Goal: Information Seeking & Learning: Learn about a topic

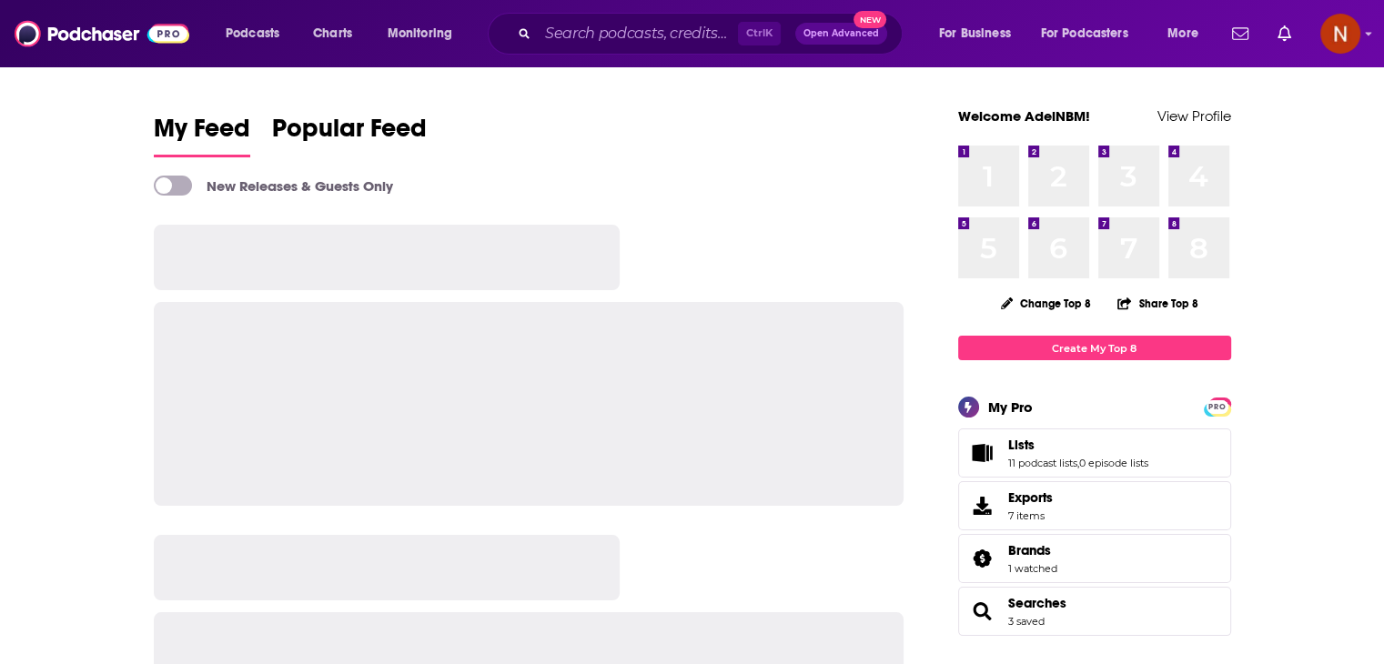
click at [667, 58] on div "Podcasts Charts Monitoring Ctrl K Open Advanced New For Business For Podcasters…" at bounding box center [692, 33] width 1384 height 67
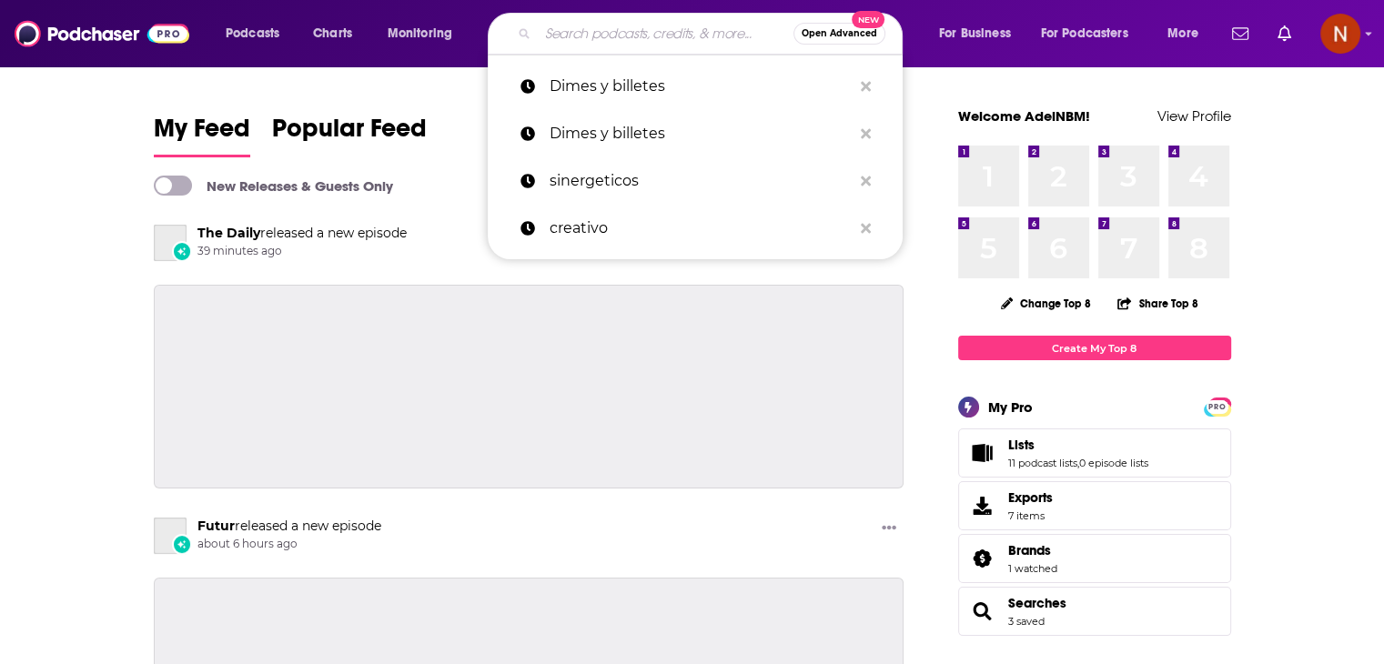
click at [655, 32] on input "Search podcasts, credits, & more..." at bounding box center [666, 33] width 256 height 29
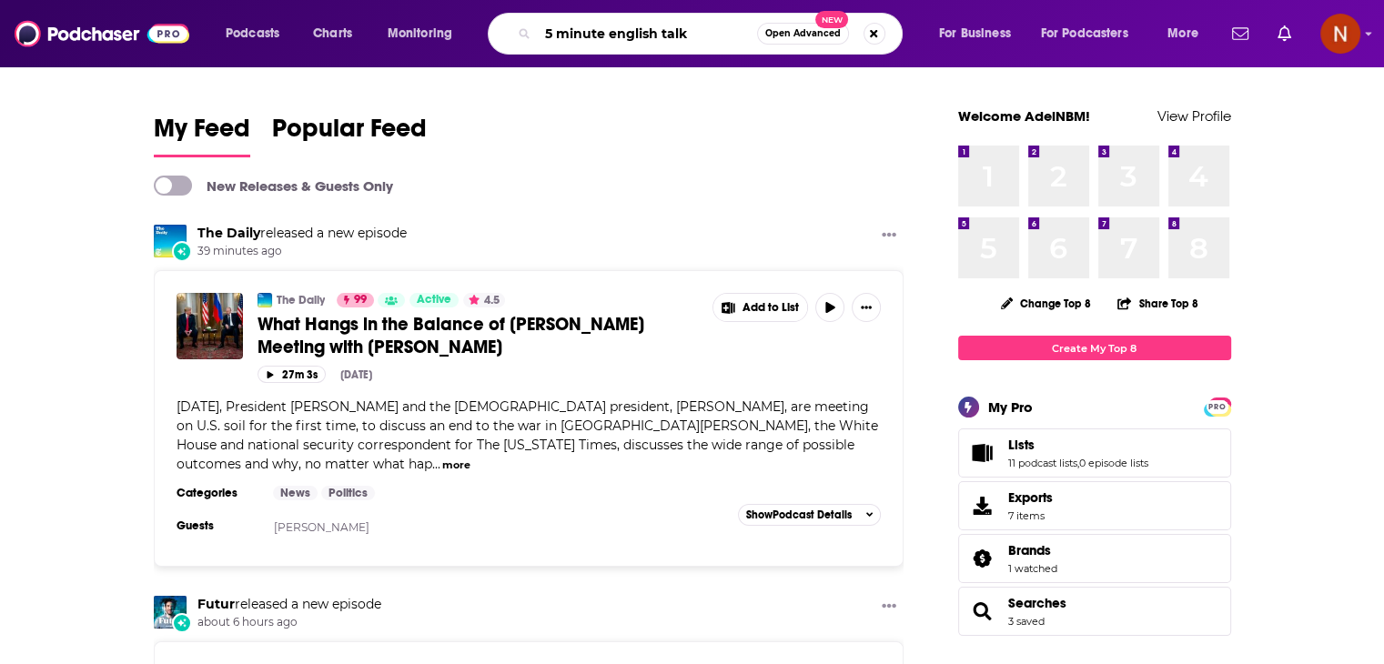
type input "5 minute english talk"
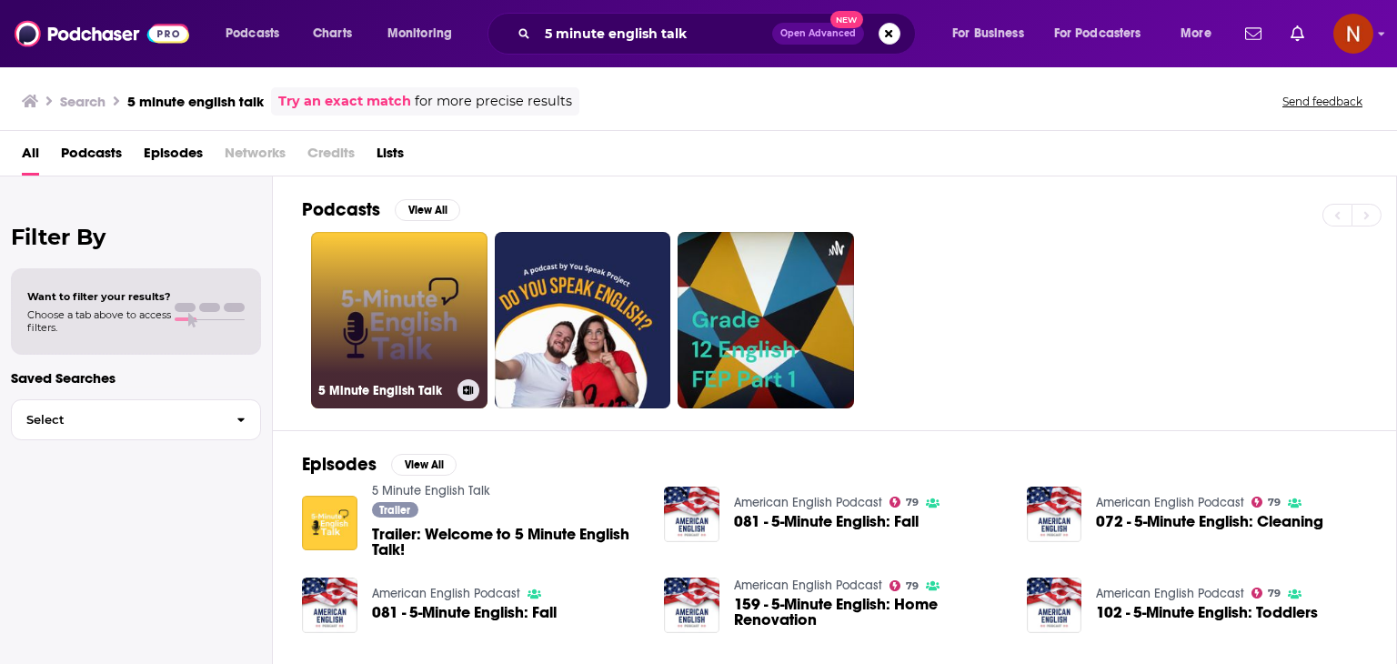
click at [382, 317] on link "5 Minute English Talk" at bounding box center [399, 320] width 176 height 176
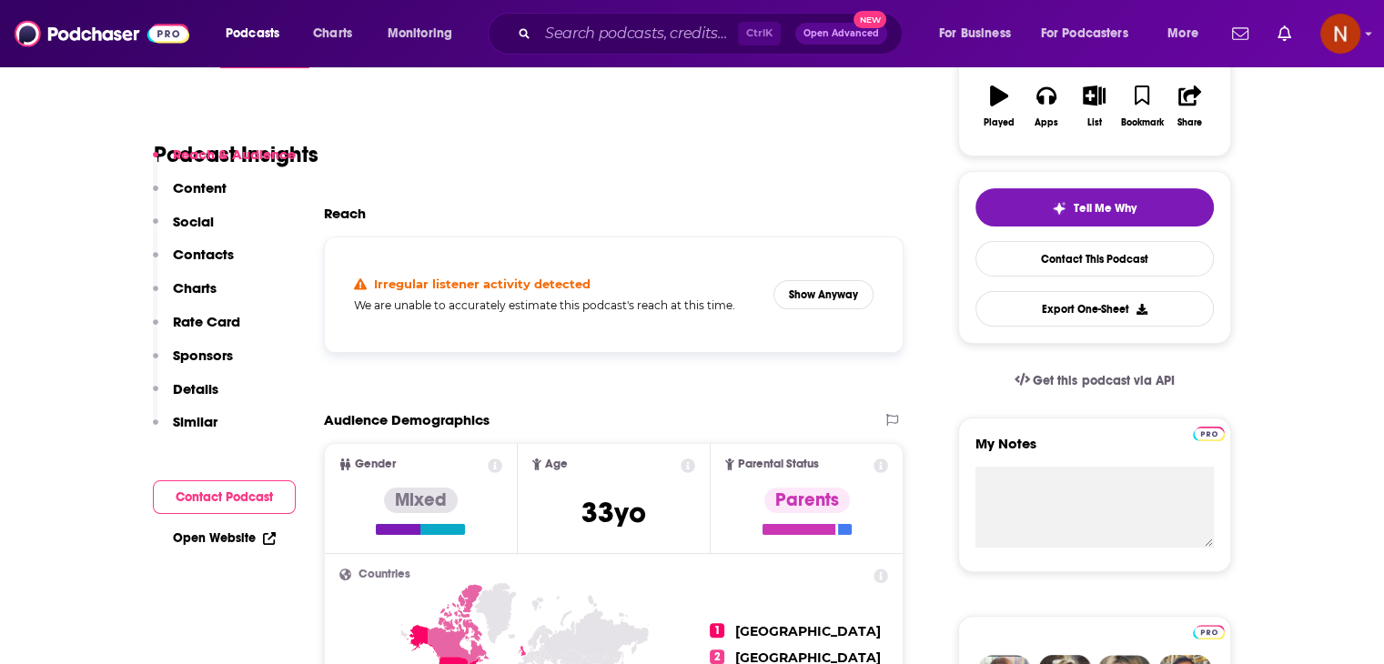
scroll to position [333, 0]
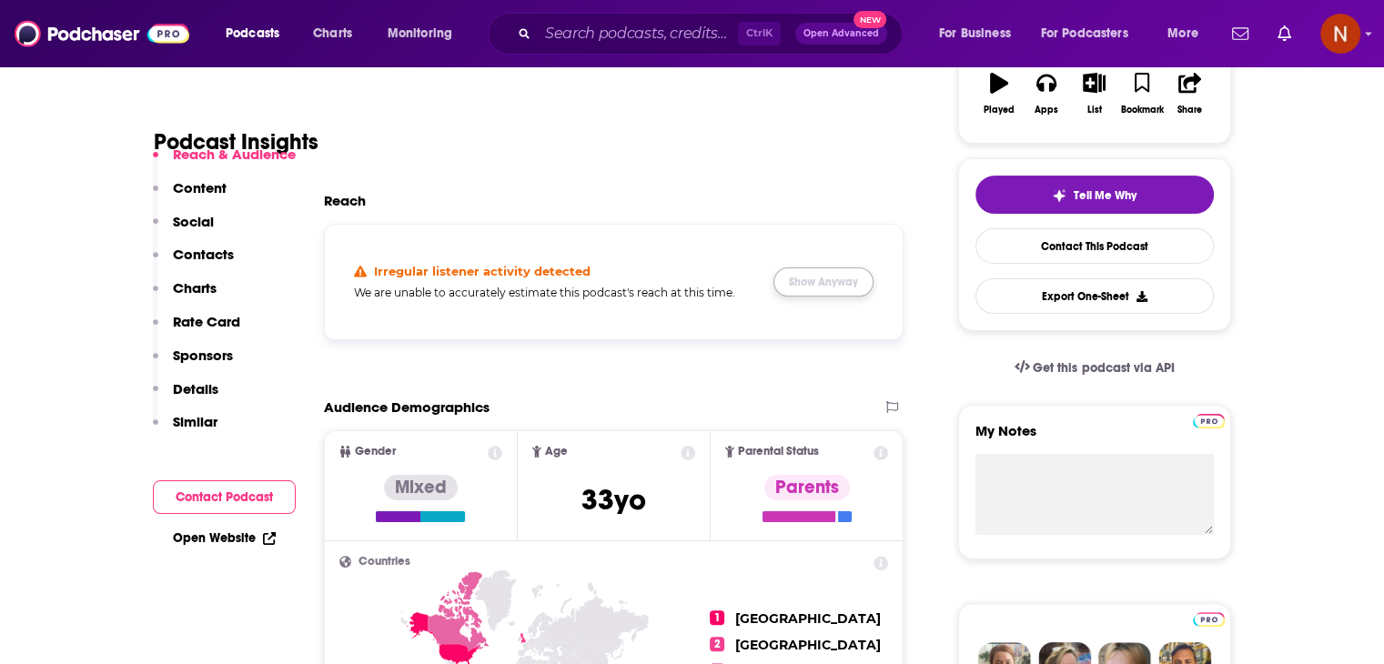
click at [835, 285] on button "Show Anyway" at bounding box center [823, 281] width 100 height 29
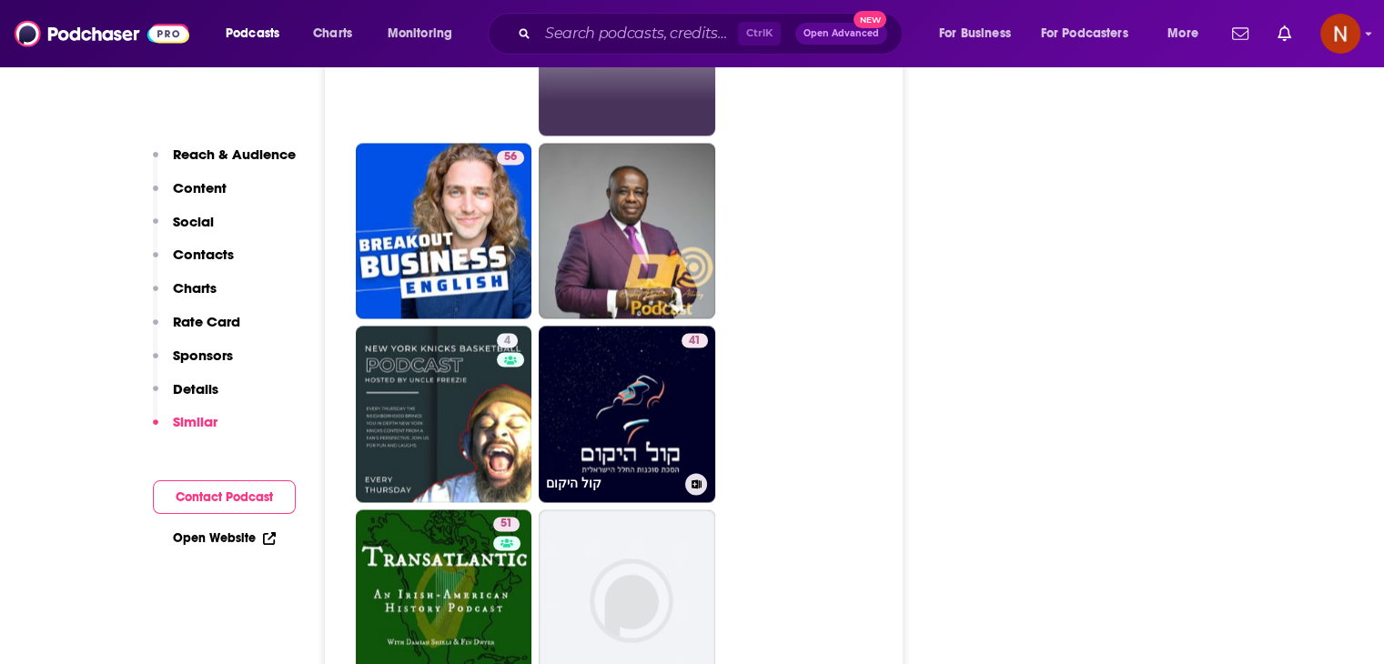
scroll to position [2911, 0]
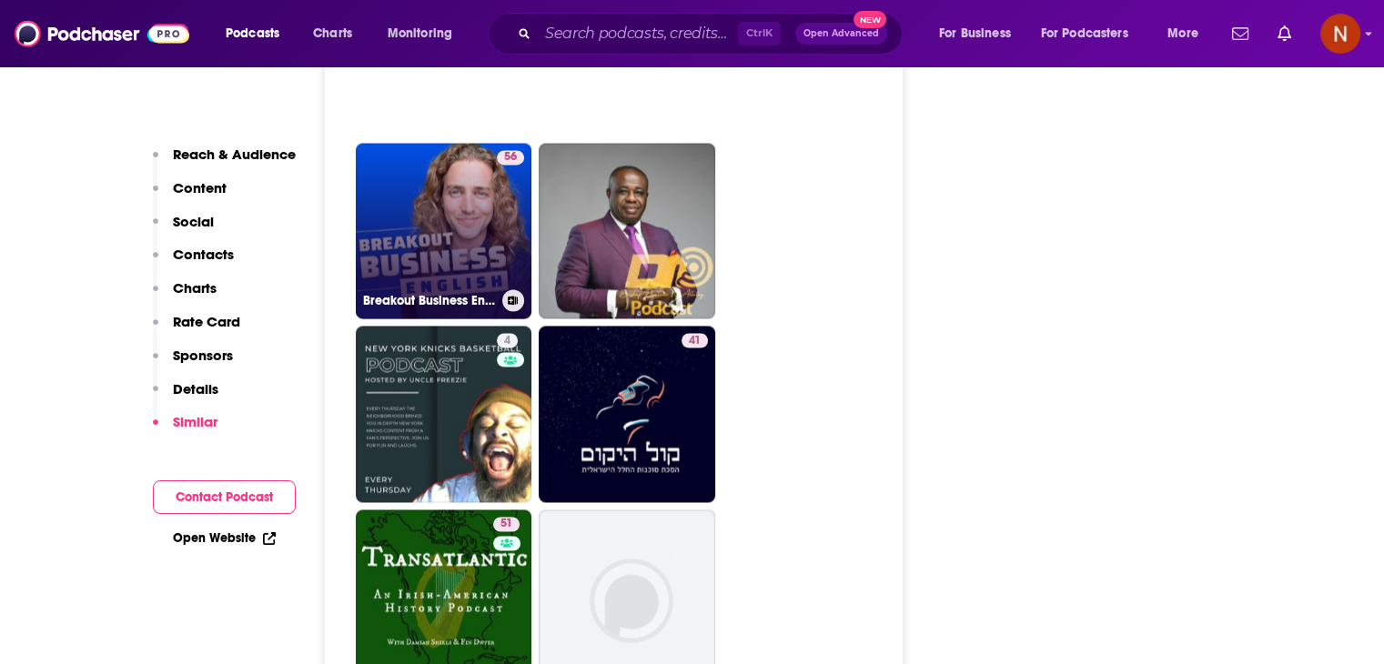
click at [422, 267] on link "56 Breakout Business English - Improve your vocabulary and confidence using Eng…" at bounding box center [444, 231] width 176 height 176
type input "https://www.podchaser.com/podcasts/breakout-business-english-impr-4805759"
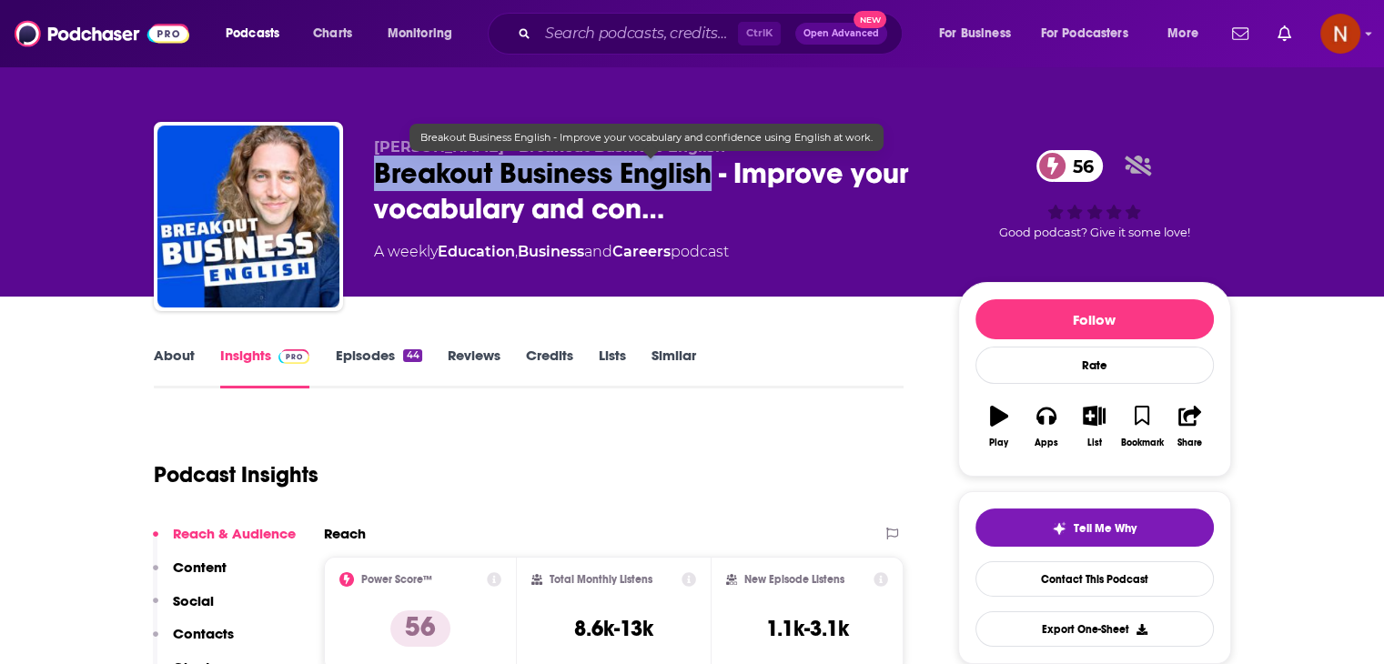
drag, startPoint x: 368, startPoint y: 170, endPoint x: 713, endPoint y: 172, distance: 345.7
click at [713, 172] on div "Chris - Breakout Business English Breakout Business English - Improve your voca…" at bounding box center [692, 220] width 1077 height 197
copy h2 "Breakout Business English"
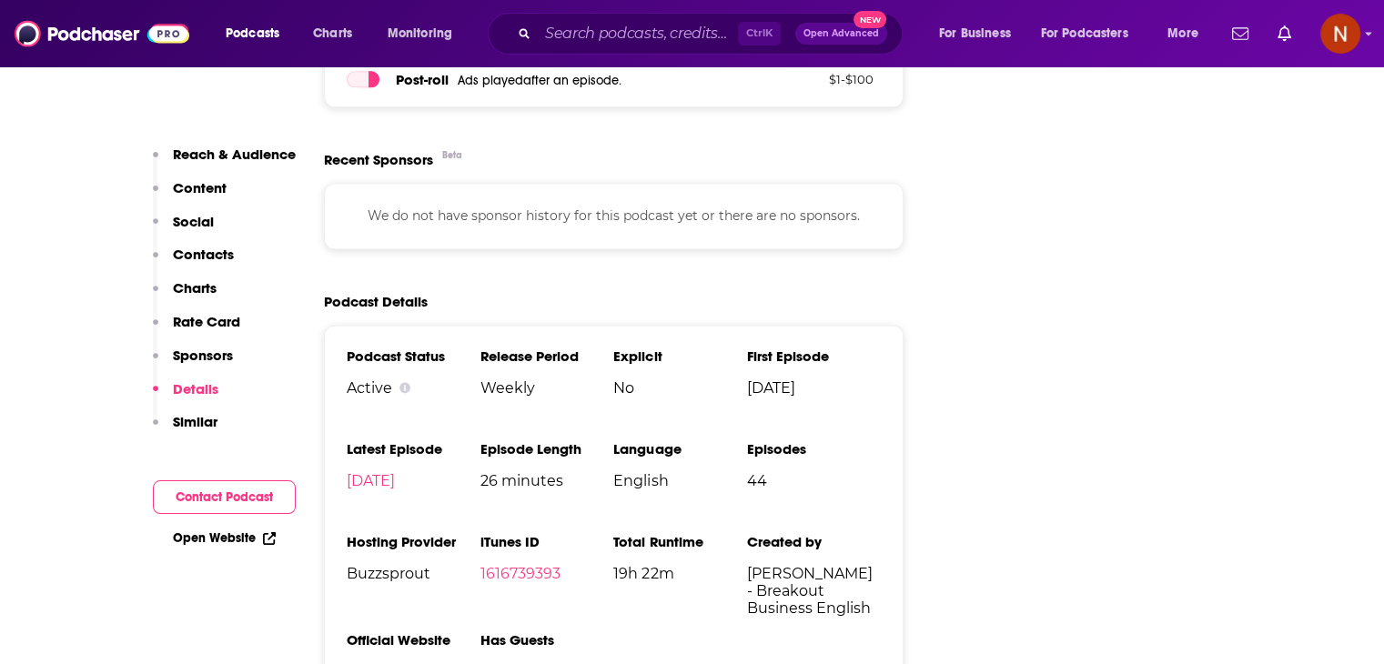
scroll to position [2389, 0]
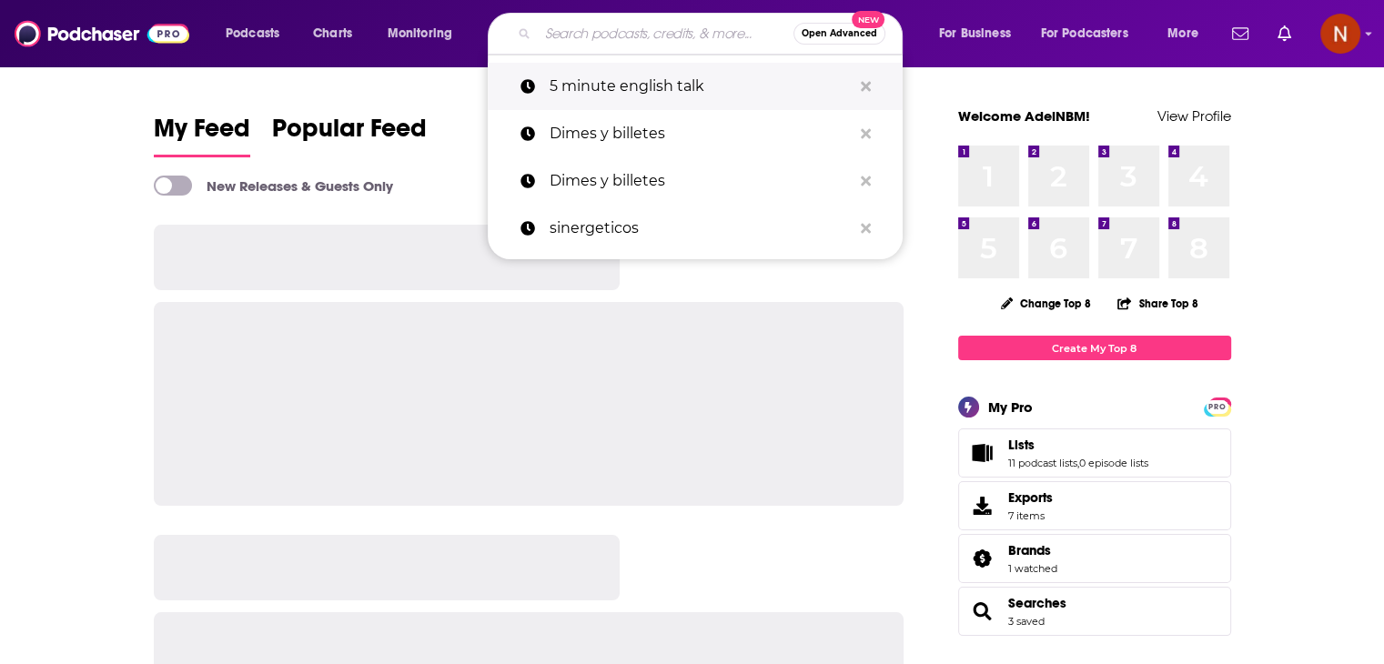
drag, startPoint x: 0, startPoint y: 0, endPoint x: 640, endPoint y: 97, distance: 647.8
click at [640, 97] on p "5 minute english talk" at bounding box center [700, 86] width 302 height 47
type input "5 minute english talk"
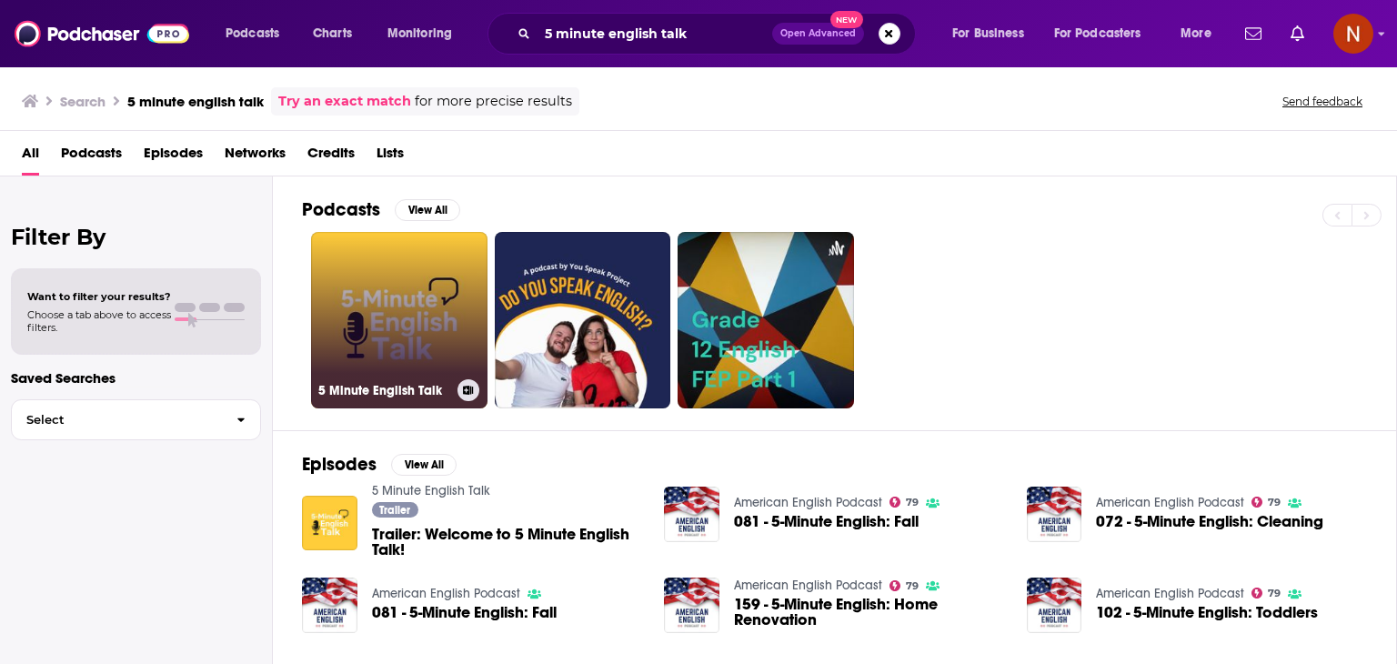
click at [393, 310] on link "5 Minute English Talk" at bounding box center [399, 320] width 176 height 176
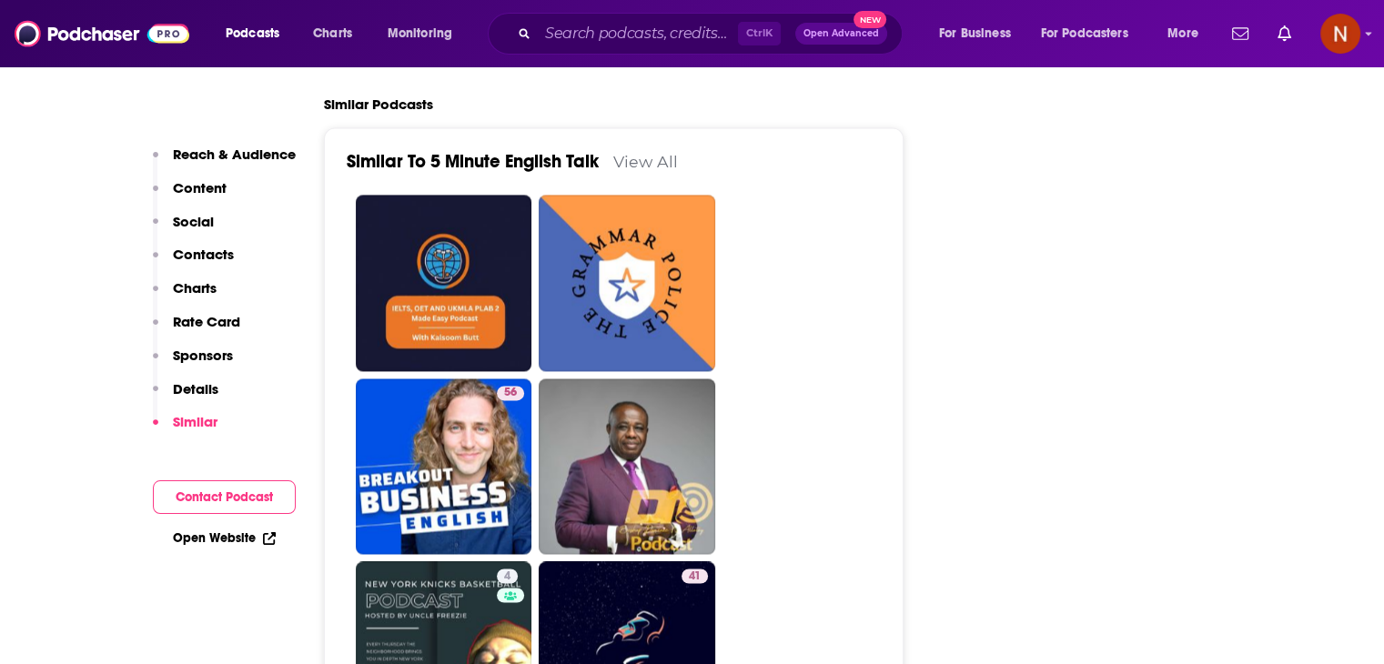
scroll to position [2678, 0]
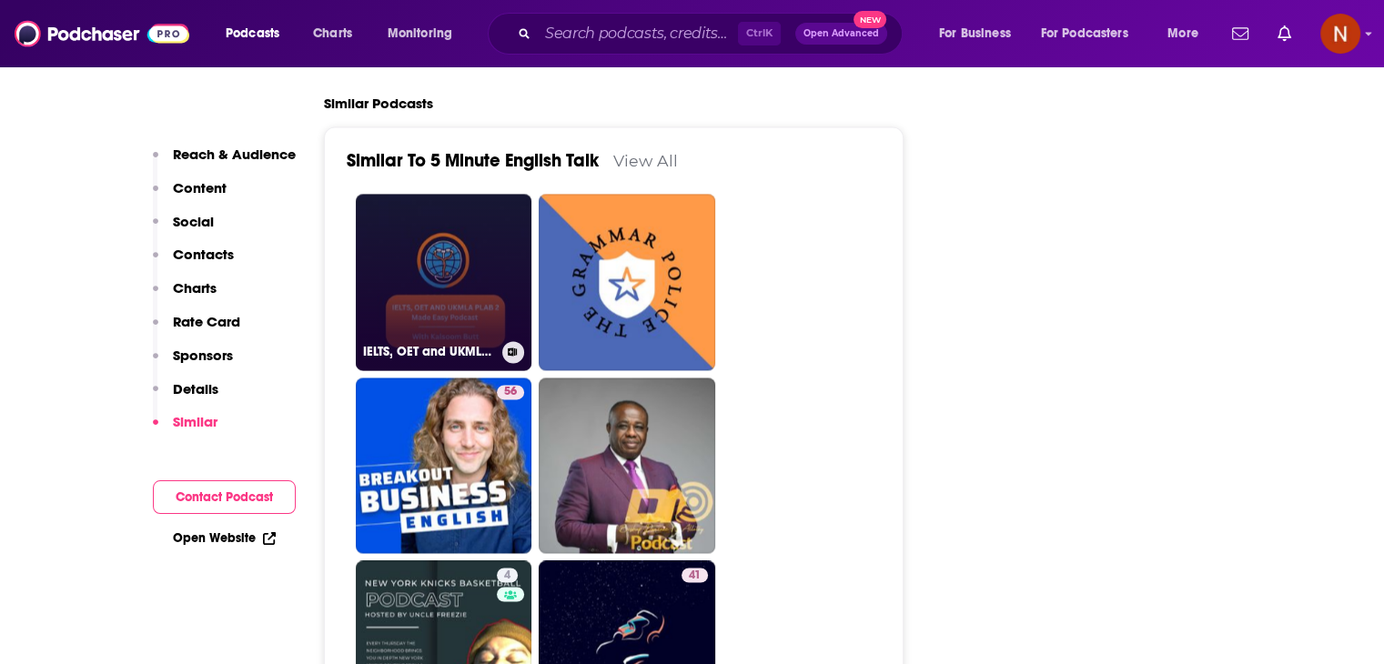
click at [373, 281] on link "IELTS, OET and UKMLA PLAB 2 Made Easy Podcast For Medical Professionals" at bounding box center [444, 282] width 176 height 176
type input "[URL][DOMAIN_NAME]"
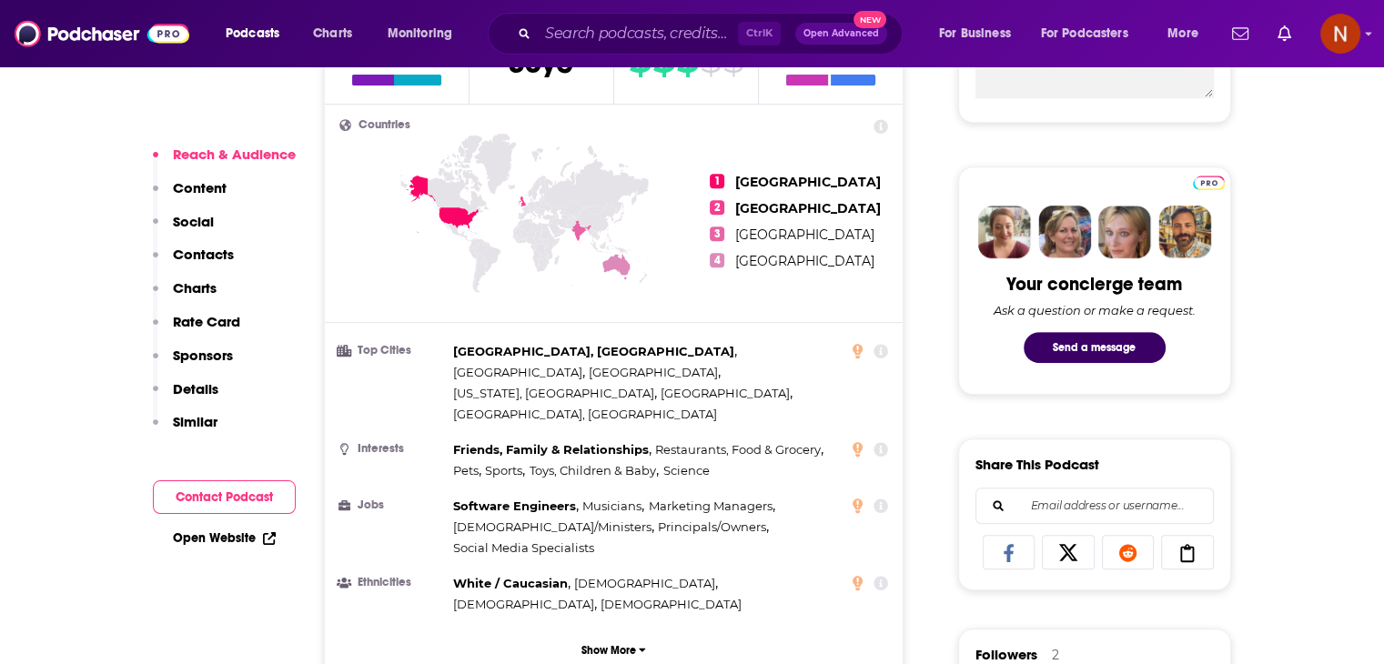
scroll to position [348, 0]
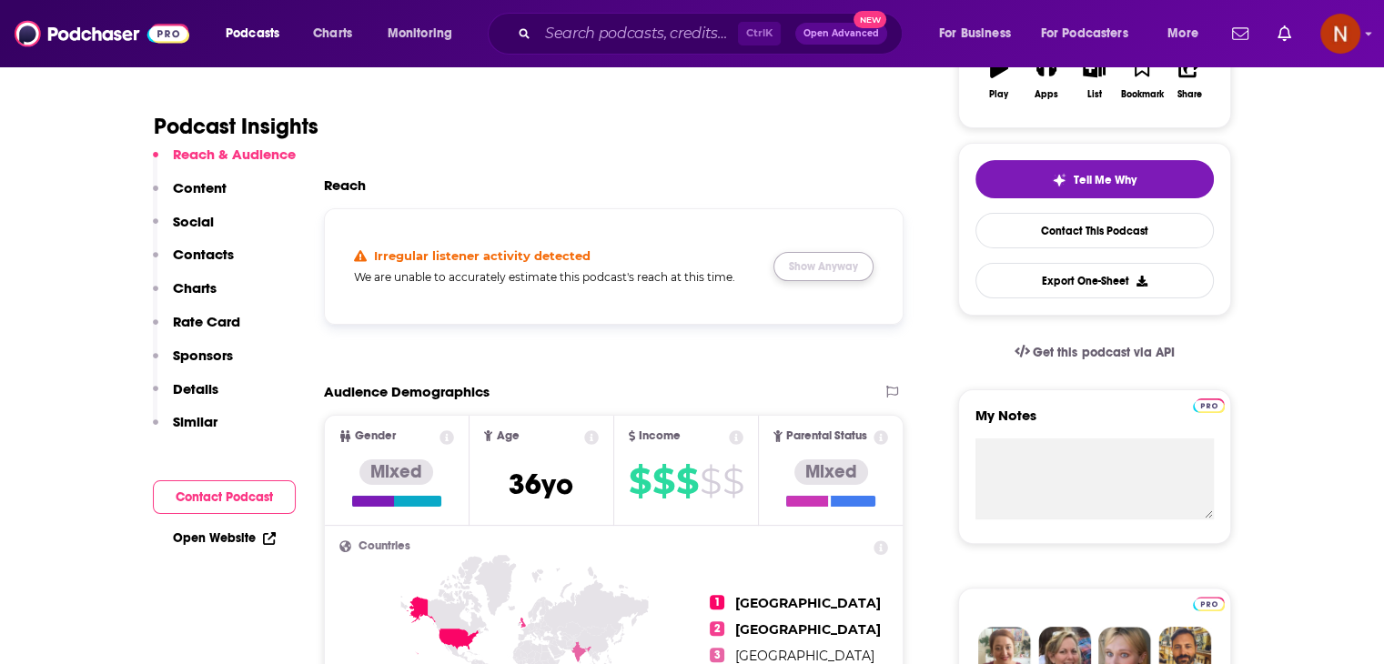
click at [852, 269] on button "Show Anyway" at bounding box center [823, 266] width 100 height 29
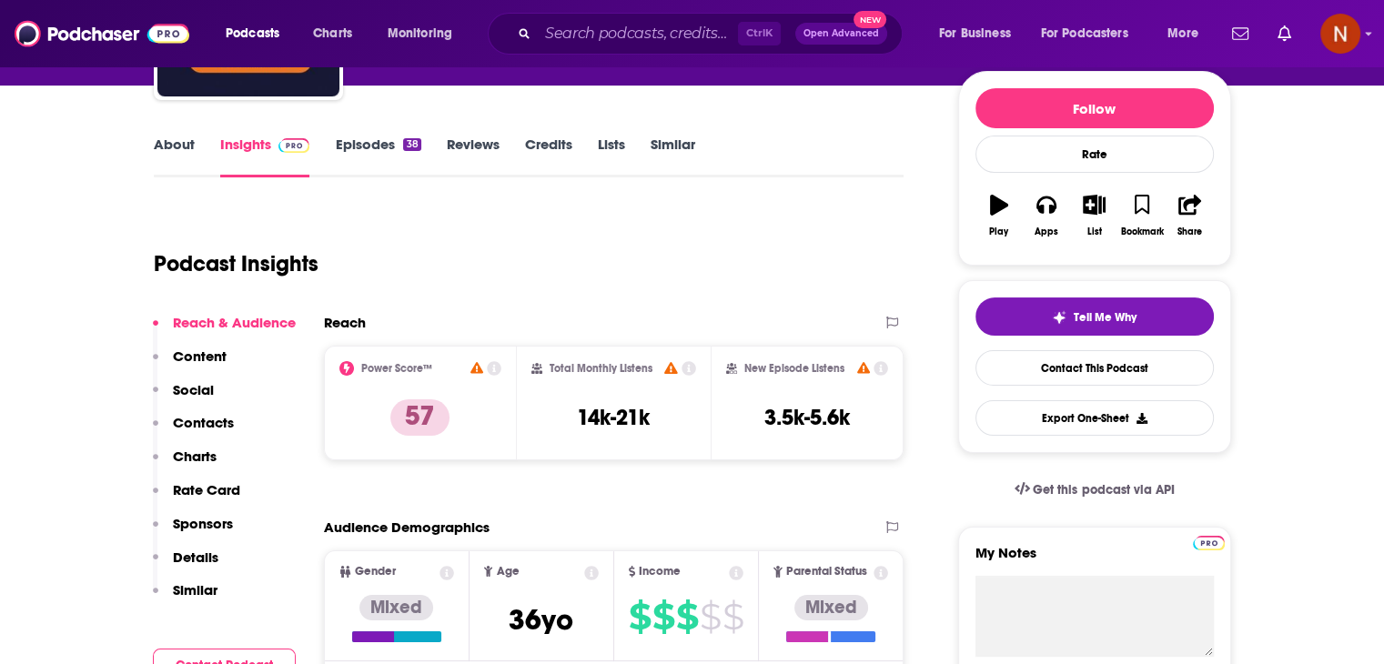
scroll to position [0, 0]
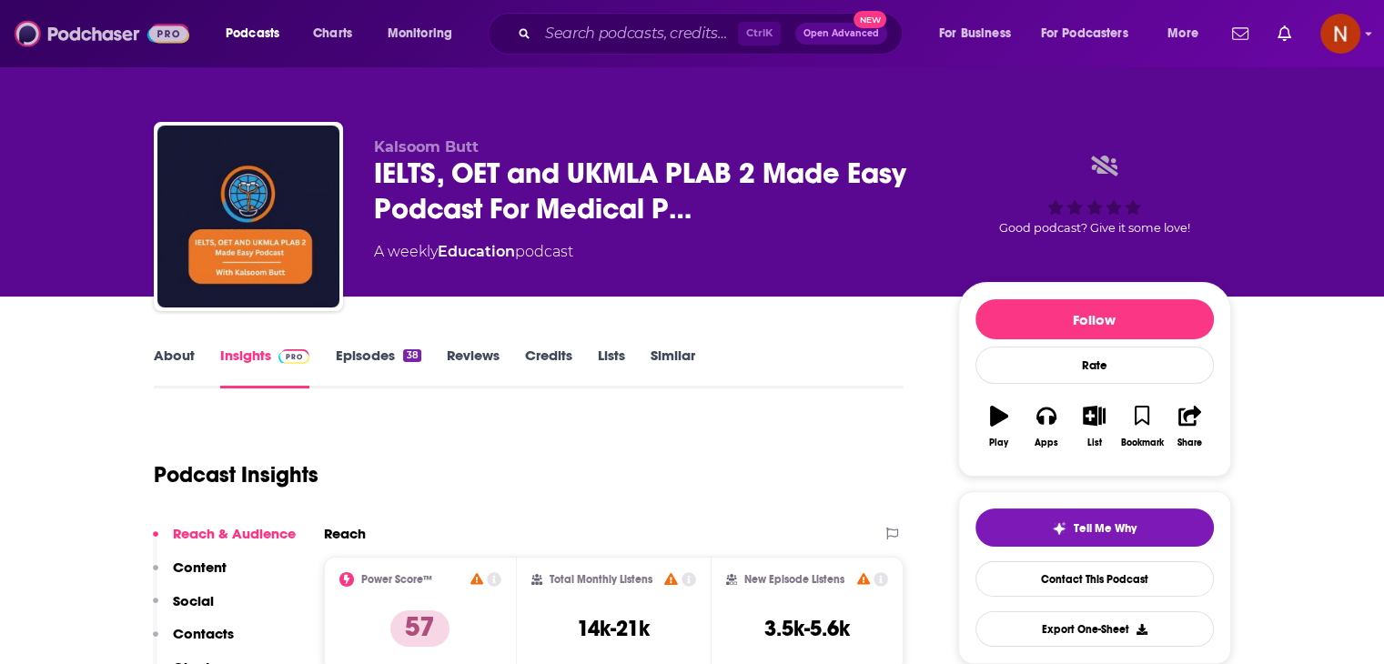
click at [133, 41] on img at bounding box center [102, 33] width 175 height 35
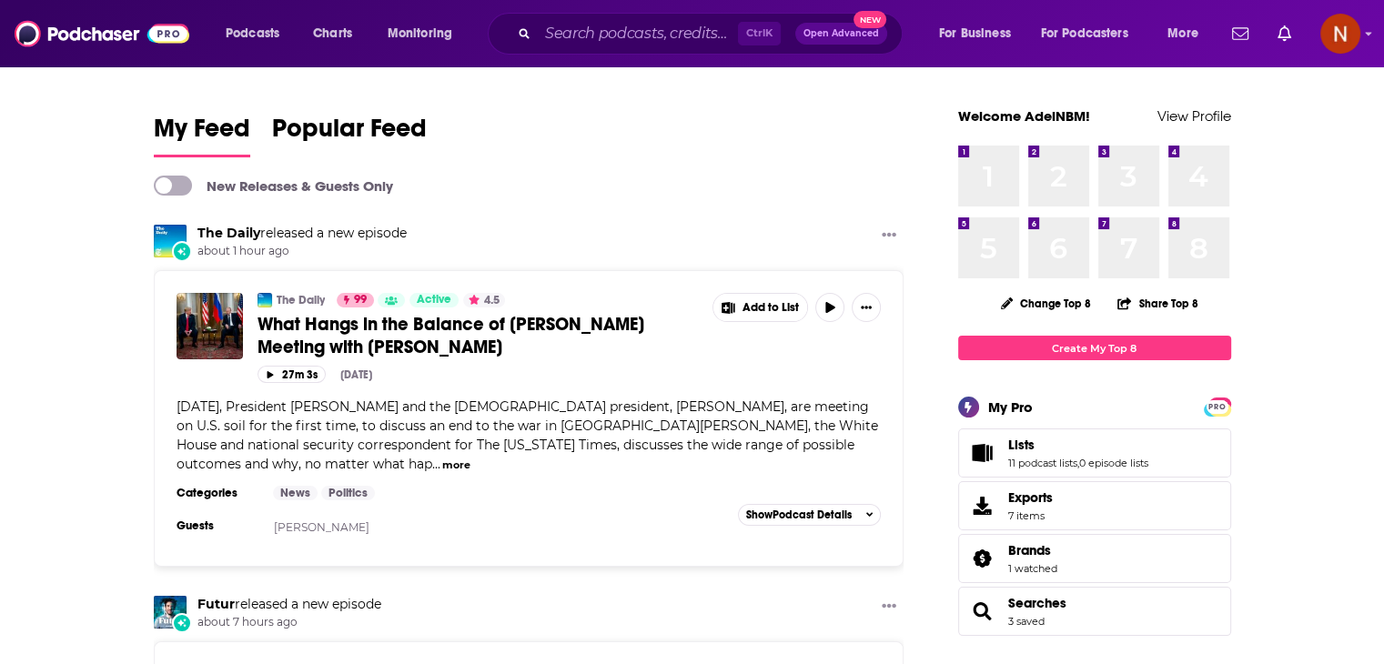
scroll to position [533, 0]
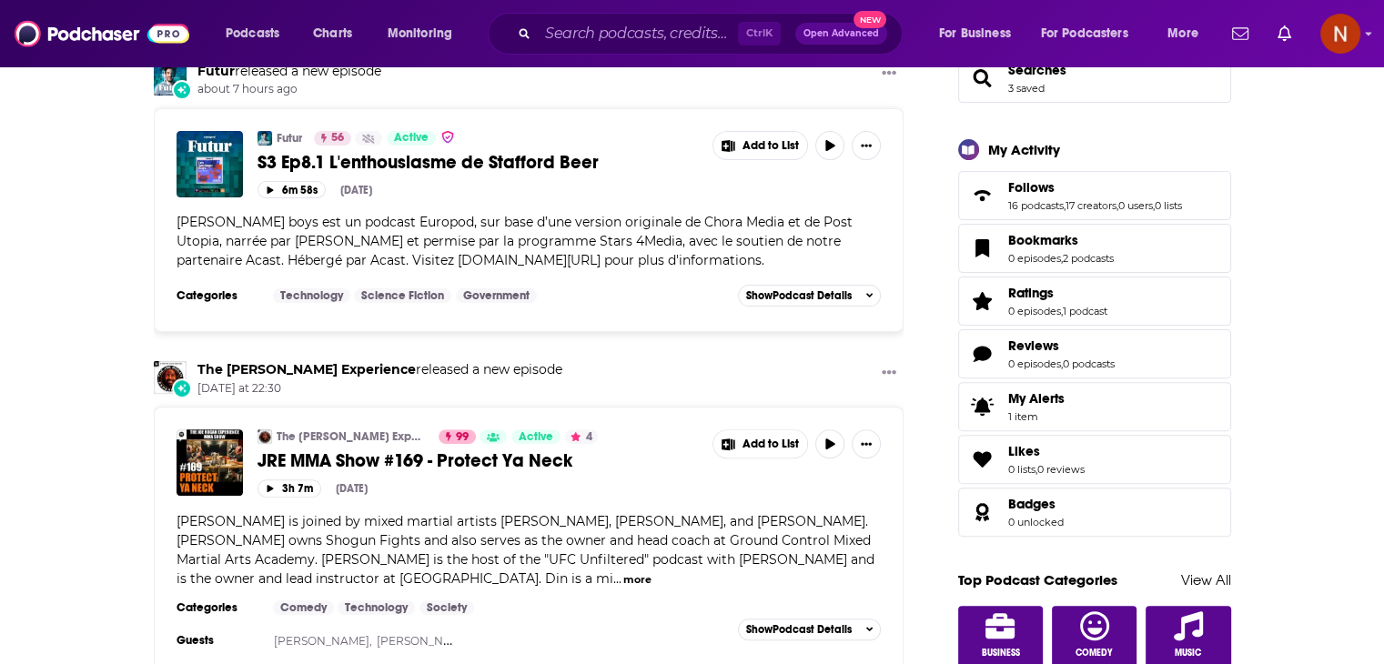
click at [297, 449] on span "JRE MMA Show #169 - Protect Ya Neck" at bounding box center [414, 460] width 315 height 23
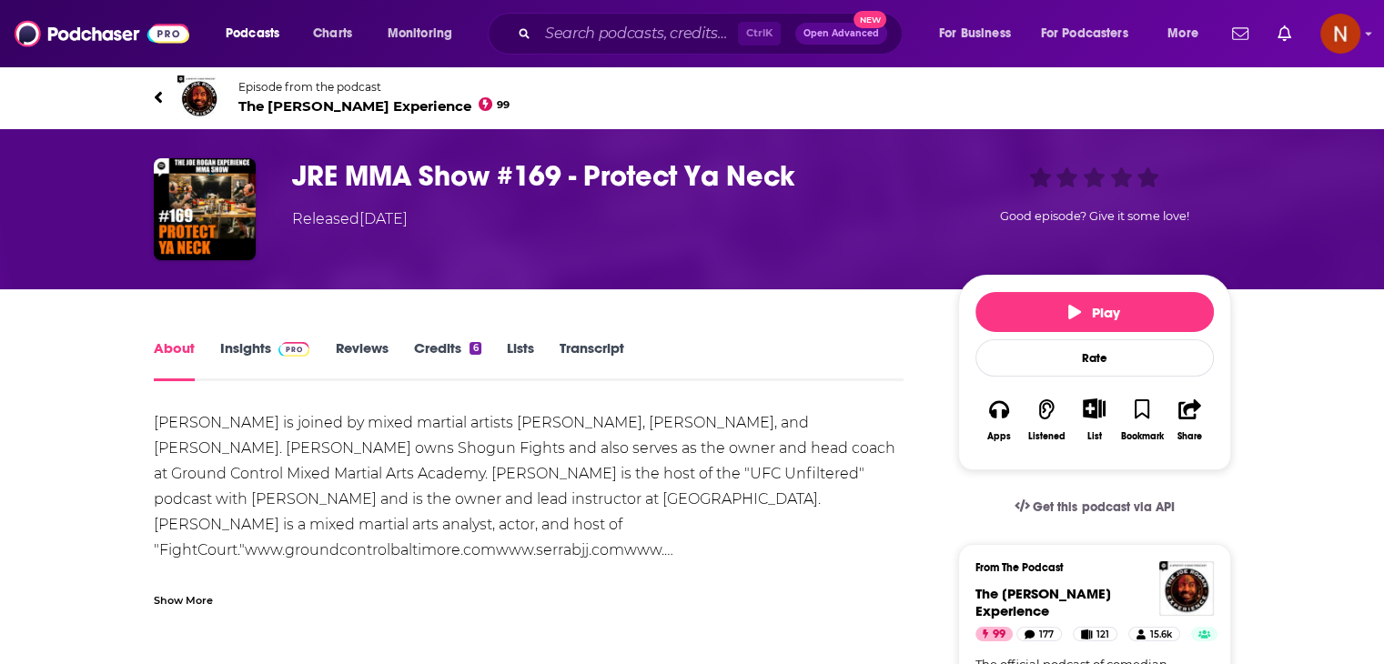
click at [200, 102] on img at bounding box center [199, 98] width 44 height 44
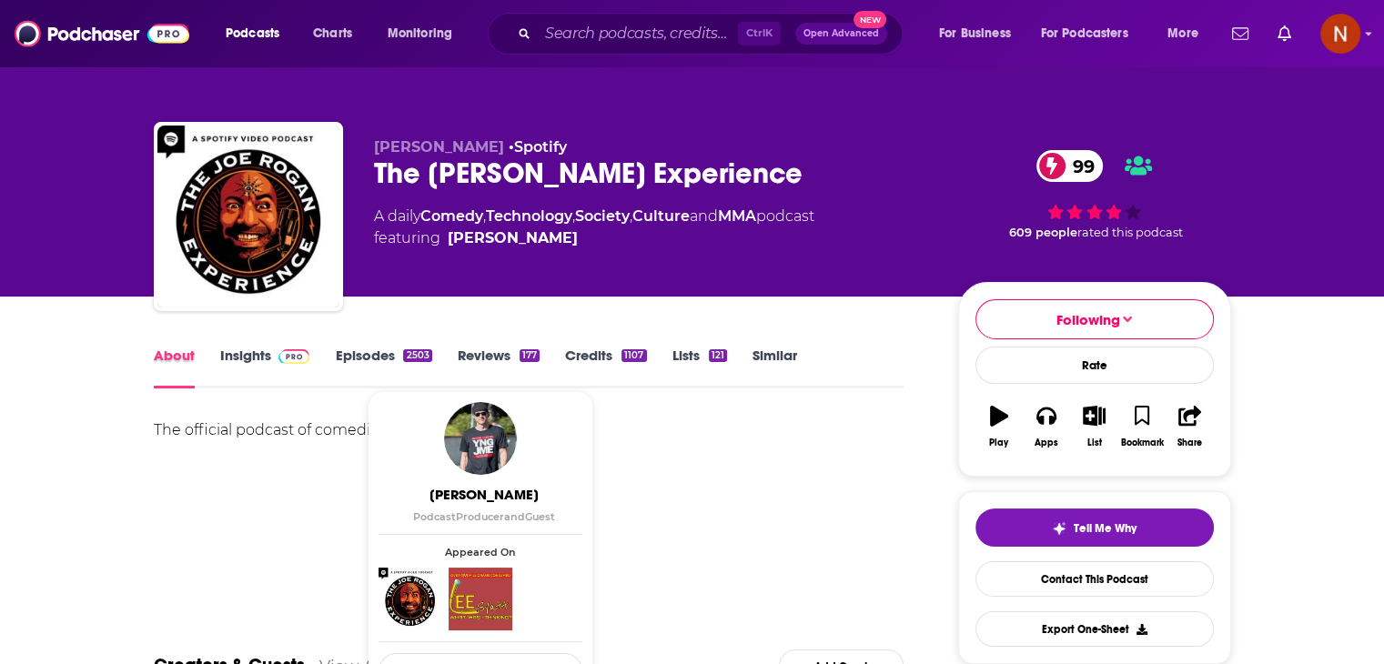
click at [217, 361] on div "About" at bounding box center [187, 368] width 66 height 42
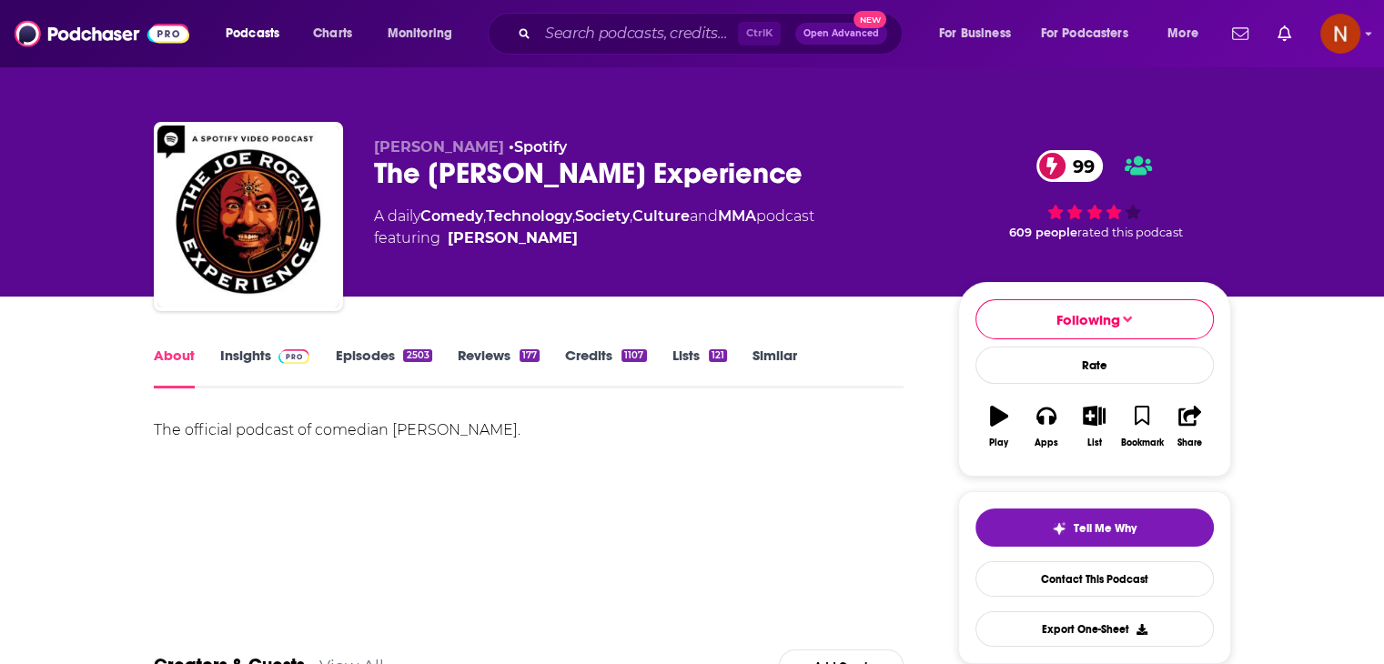
click at [242, 353] on link "Insights" at bounding box center [265, 368] width 90 height 42
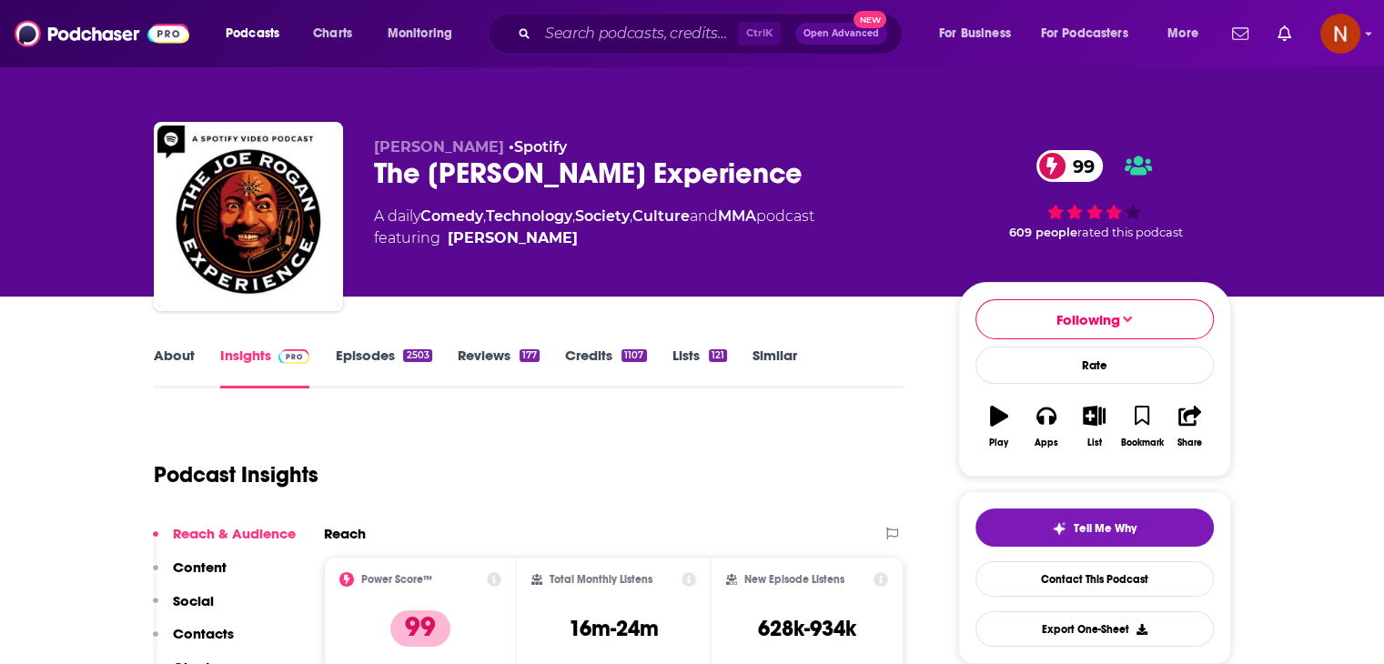
scroll to position [231, 0]
